Goal: Task Accomplishment & Management: Manage account settings

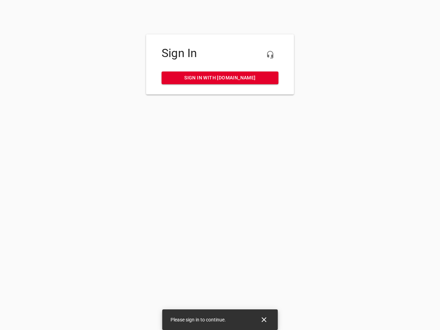
click at [270, 55] on icon "button" at bounding box center [270, 55] width 8 height 8
click at [264, 320] on icon "Close" at bounding box center [264, 319] width 5 height 5
